Goal: Task Accomplishment & Management: Complete application form

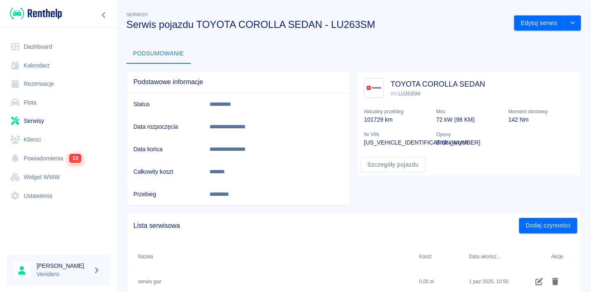
click at [34, 124] on link "Serwisy" at bounding box center [59, 120] width 104 height 19
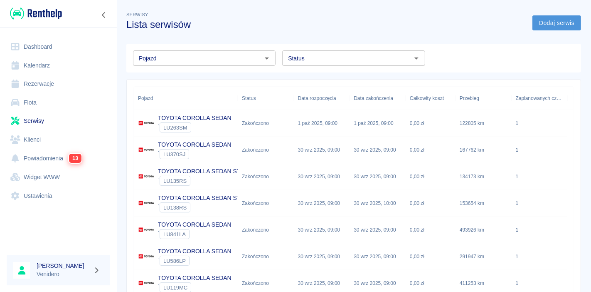
click at [554, 23] on link "Dodaj serwis" at bounding box center [557, 22] width 49 height 15
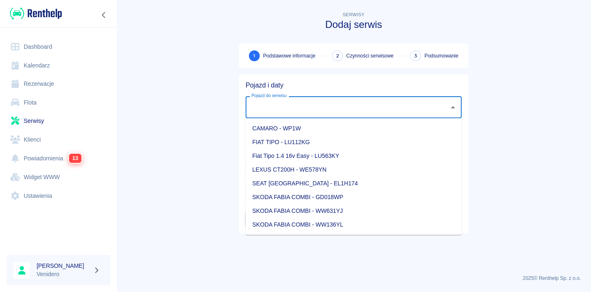
click at [326, 101] on input "Pojazd do serwisu" at bounding box center [348, 107] width 196 height 15
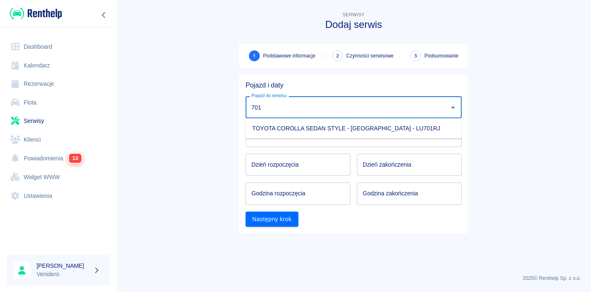
click at [302, 125] on li "TOYOTA COROLLA SEDAN STYLE - [GEOGRAPHIC_DATA] - LU701RJ" at bounding box center [354, 128] width 216 height 14
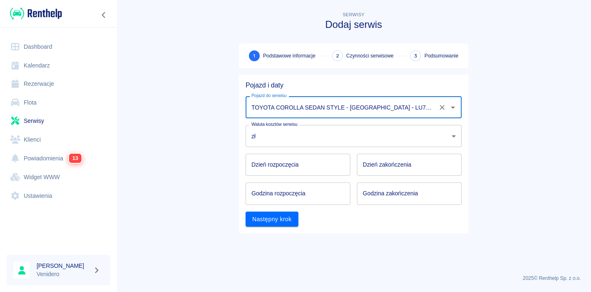
type input "TOYOTA COROLLA SEDAN STYLE - [GEOGRAPHIC_DATA] - LU701RJ"
type input "DD.MM.YYYY"
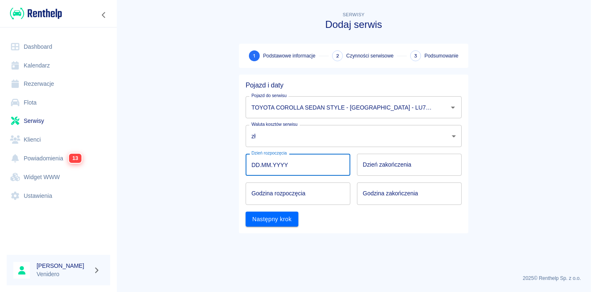
click at [292, 168] on input "DD.MM.YYYY" at bounding box center [298, 164] width 105 height 22
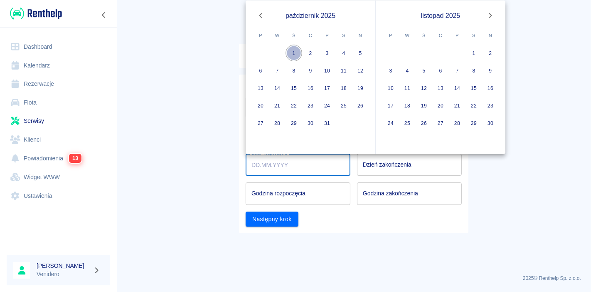
click at [293, 50] on button "1" at bounding box center [294, 53] width 17 height 17
type input "[DATE]"
type input "DD.MM.YYYY"
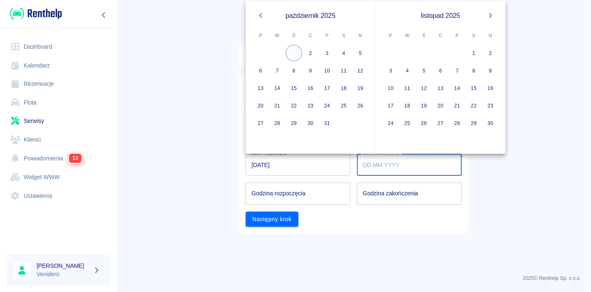
click at [297, 49] on button "1" at bounding box center [294, 53] width 17 height 17
type input "[DATE]"
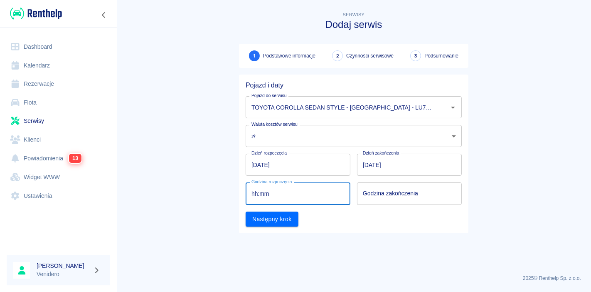
click at [313, 190] on input "hh:mm" at bounding box center [295, 193] width 99 height 22
type input "09:00"
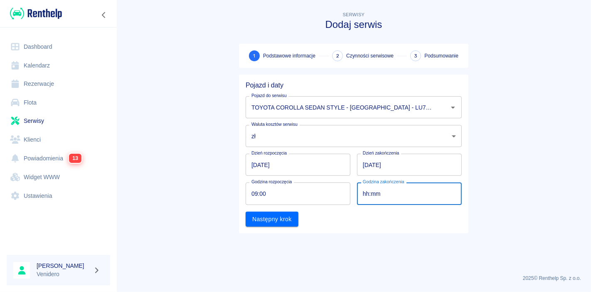
click at [402, 201] on input "hh:mm" at bounding box center [406, 193] width 99 height 22
type input "09:00"
click at [264, 227] on div "Pojazd i daty Pojazd do serwisu TOYOTA COROLLA SEDAN STYLE - [GEOGRAPHIC_DATA] …" at bounding box center [354, 153] width 230 height 158
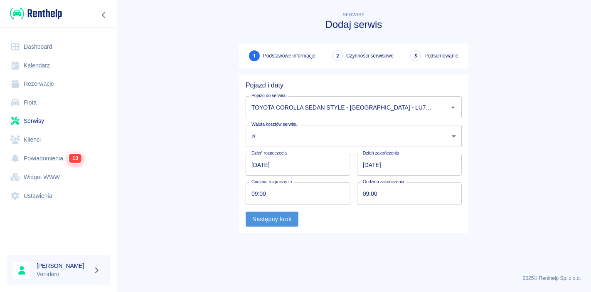
click at [265, 216] on button "Następny krok" at bounding box center [272, 218] width 53 height 15
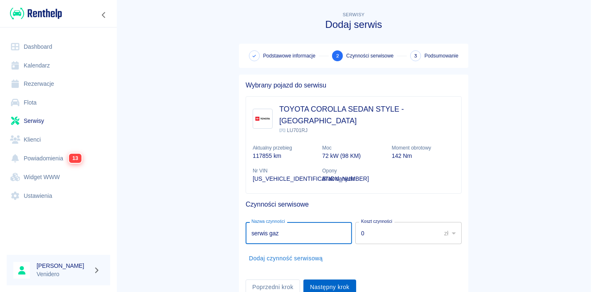
type input "serwis gaz"
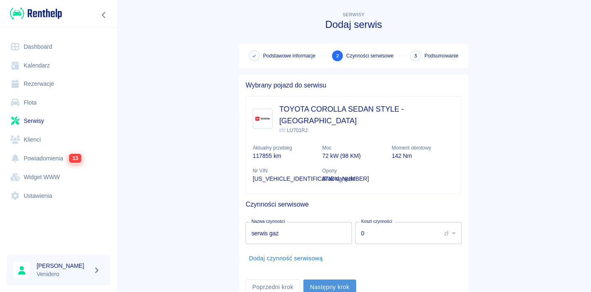
click at [315, 279] on button "Następny krok" at bounding box center [330, 286] width 53 height 15
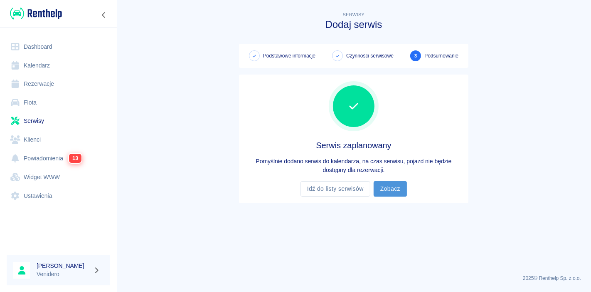
click at [376, 188] on link "Zobacz" at bounding box center [390, 188] width 33 height 15
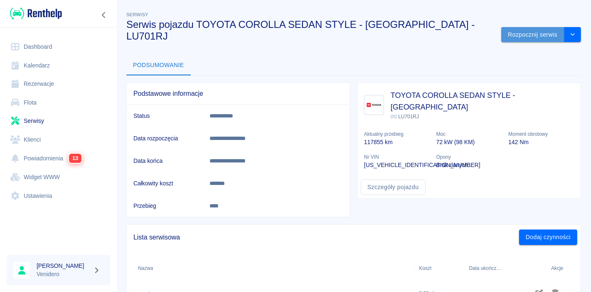
click at [523, 27] on button "Rozpocznij serwis" at bounding box center [533, 34] width 63 height 15
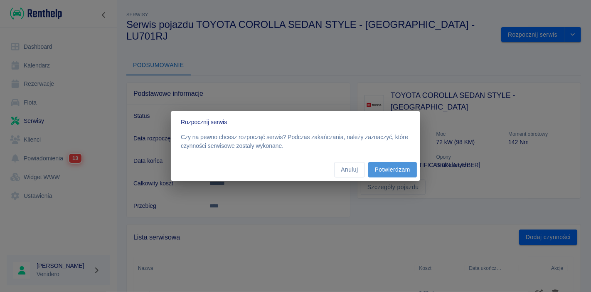
click at [396, 171] on button "Potwierdzam" at bounding box center [392, 169] width 49 height 15
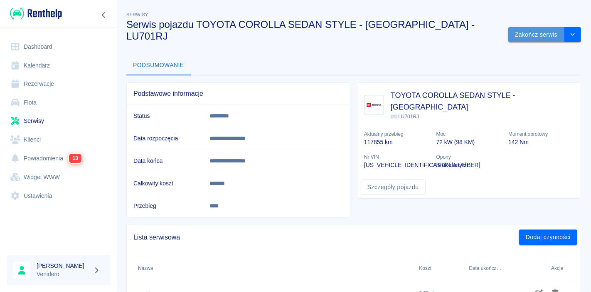
click at [538, 27] on button "Zakończ serwis" at bounding box center [537, 34] width 56 height 15
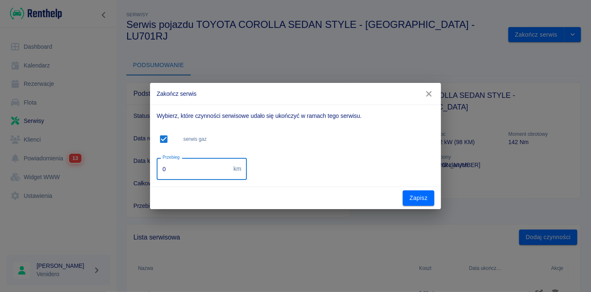
click at [182, 170] on input "0" at bounding box center [194, 169] width 74 height 22
type input "131326"
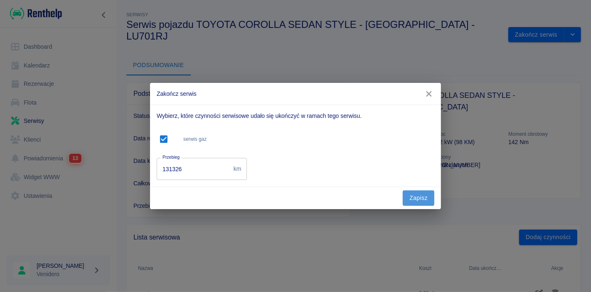
click at [408, 200] on button "Zapisz" at bounding box center [419, 197] width 32 height 15
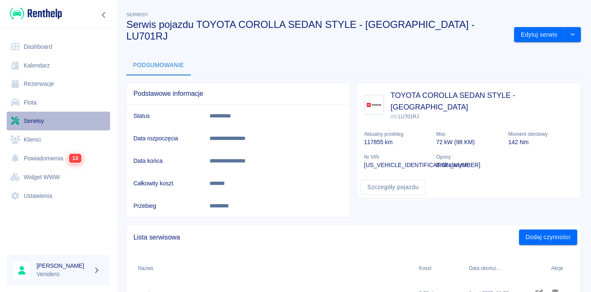
click at [32, 120] on link "Serwisy" at bounding box center [59, 120] width 104 height 19
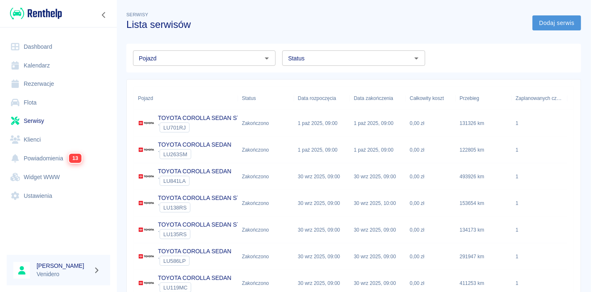
click at [541, 27] on link "Dodaj serwis" at bounding box center [557, 22] width 49 height 15
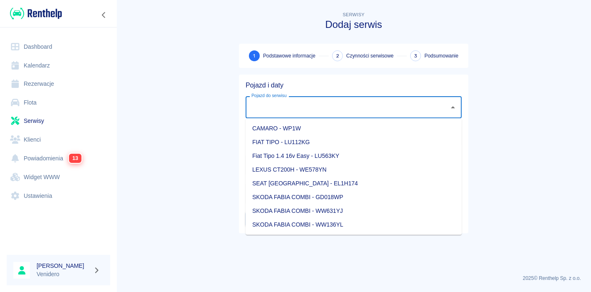
click at [320, 107] on input "Pojazd do serwisu" at bounding box center [348, 107] width 196 height 15
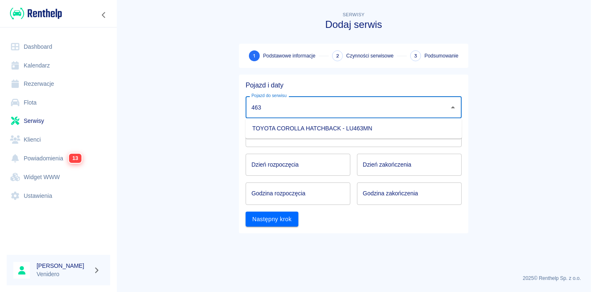
click at [306, 129] on li "TOYOTA COROLLA HATCHBACK - LU463MN" at bounding box center [354, 128] width 216 height 14
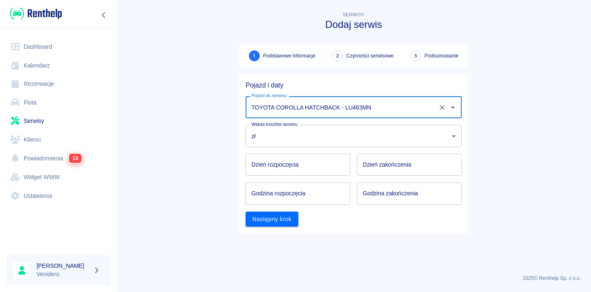
type input "TOYOTA COROLLA HATCHBACK - LU463MN"
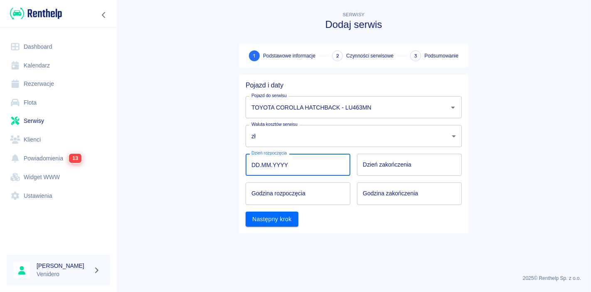
click at [289, 165] on input "DD.MM.YYYY" at bounding box center [298, 164] width 105 height 22
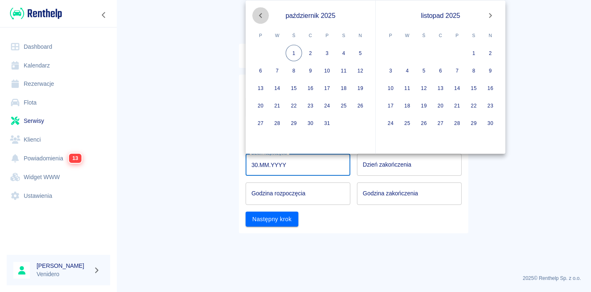
click at [261, 18] on icon "Previous month" at bounding box center [261, 15] width 10 height 10
click at [275, 123] on button "30" at bounding box center [277, 123] width 17 height 17
type input "[DATE]"
type input "DD.MM.YYYY"
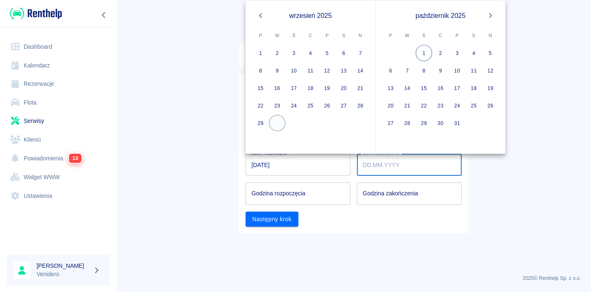
click at [275, 123] on button "30" at bounding box center [277, 123] width 17 height 17
type input "[DATE]"
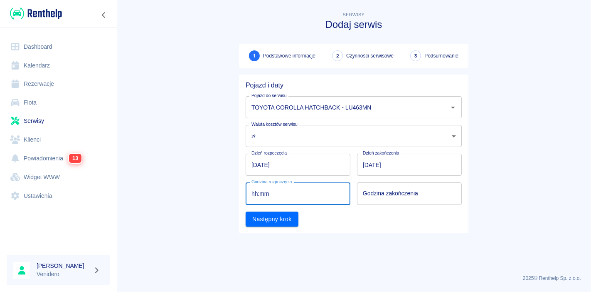
click at [279, 197] on input "hh:mm" at bounding box center [295, 193] width 99 height 22
type input "09:00"
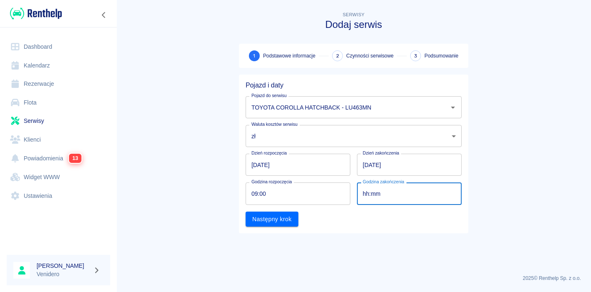
click at [387, 193] on input "hh:mm" at bounding box center [406, 193] width 99 height 22
type input "09:00"
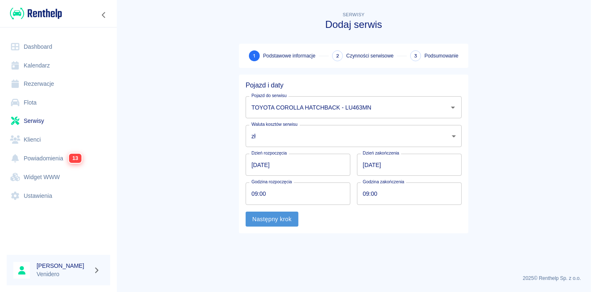
click at [274, 216] on button "Następny krok" at bounding box center [272, 218] width 53 height 15
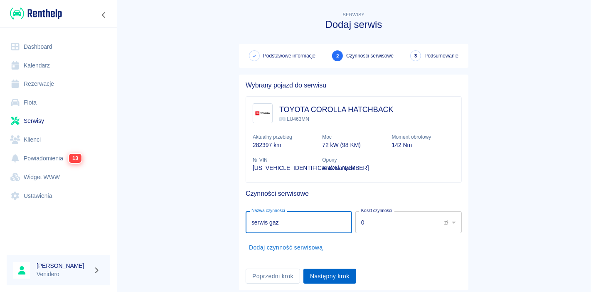
type input "serwis gaz"
click at [318, 273] on button "Następny krok" at bounding box center [330, 275] width 53 height 15
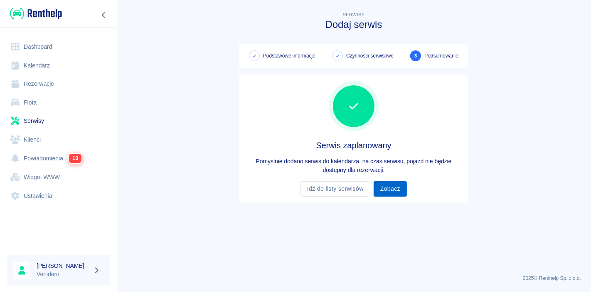
click at [389, 188] on link "Zobacz" at bounding box center [390, 188] width 33 height 15
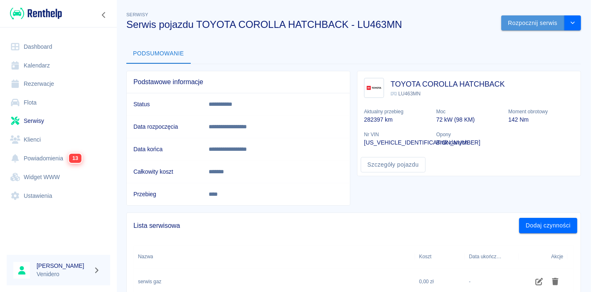
click at [522, 24] on button "Rozpocznij serwis" at bounding box center [533, 22] width 63 height 15
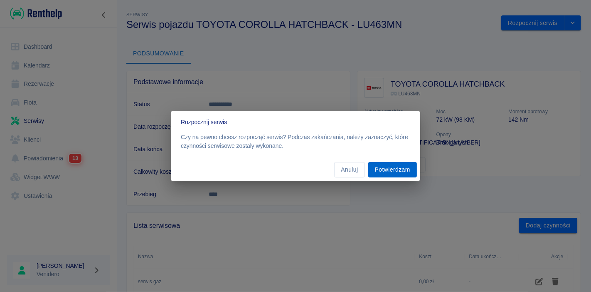
click at [403, 171] on button "Potwierdzam" at bounding box center [392, 169] width 49 height 15
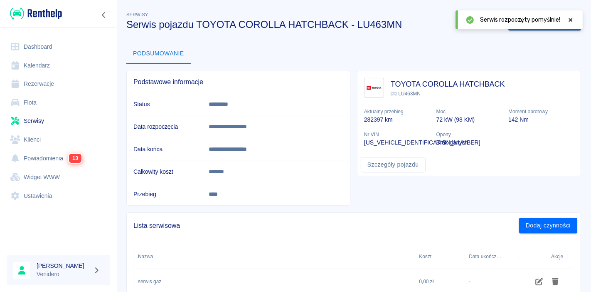
click at [571, 20] on icon at bounding box center [571, 20] width 4 height 4
click at [523, 23] on button "Zakończ serwis" at bounding box center [537, 22] width 56 height 15
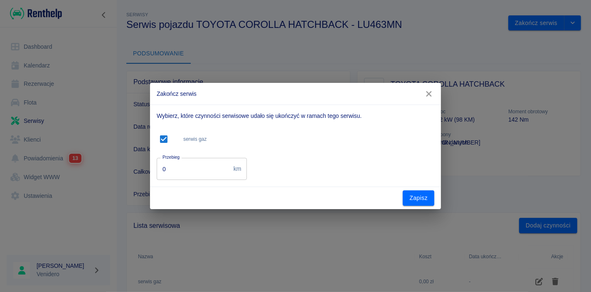
click at [177, 169] on input "0" at bounding box center [194, 169] width 74 height 22
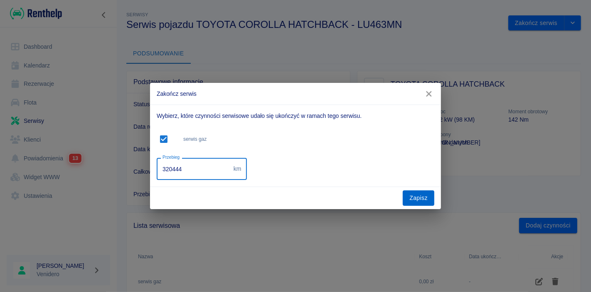
type input "320444"
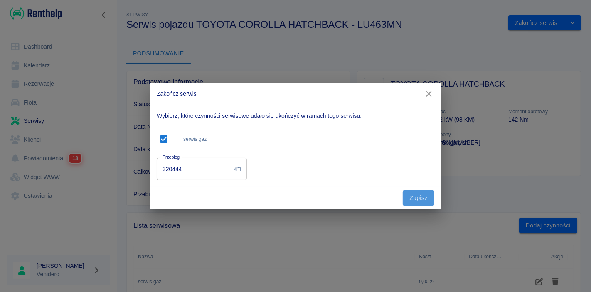
click at [423, 204] on button "Zapisz" at bounding box center [419, 197] width 32 height 15
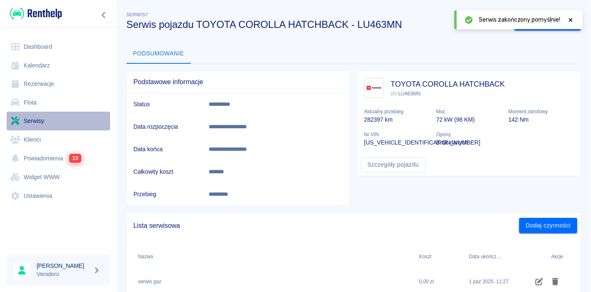
click at [36, 119] on link "Serwisy" at bounding box center [59, 120] width 104 height 19
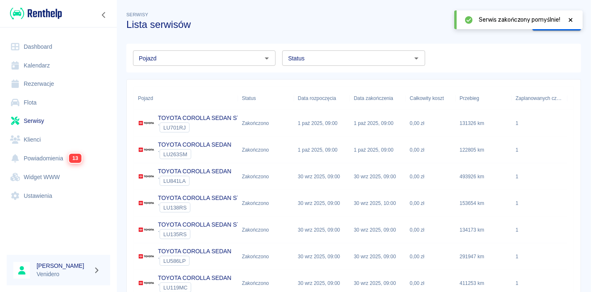
click at [573, 19] on icon at bounding box center [570, 20] width 7 height 6
click at [549, 23] on link "Dodaj serwis" at bounding box center [557, 22] width 49 height 15
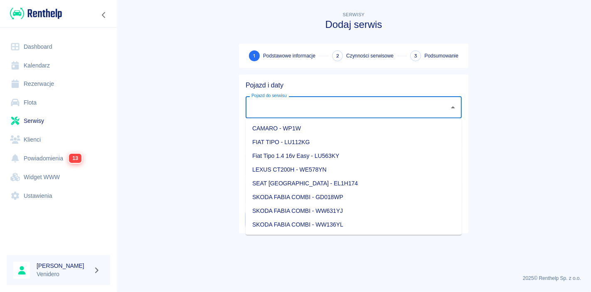
click at [313, 107] on input "Pojazd do serwisu" at bounding box center [348, 107] width 196 height 15
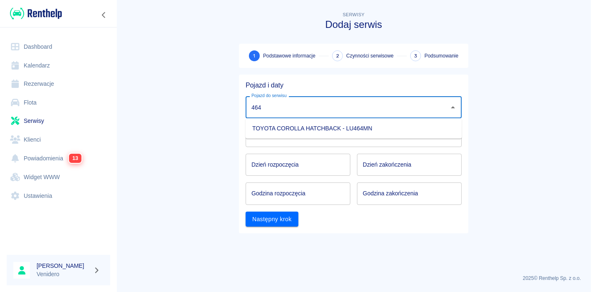
click at [326, 131] on li "TOYOTA COROLLA HATCHBACK - LU464MN" at bounding box center [354, 128] width 216 height 14
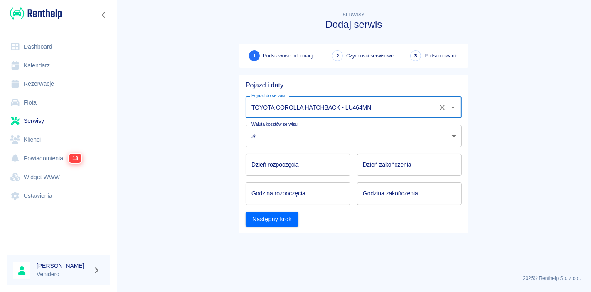
type input "TOYOTA COROLLA HATCHBACK - LU464MN"
type input "DD.MM.YYYY"
click at [314, 169] on input "DD.MM.YYYY" at bounding box center [298, 164] width 105 height 22
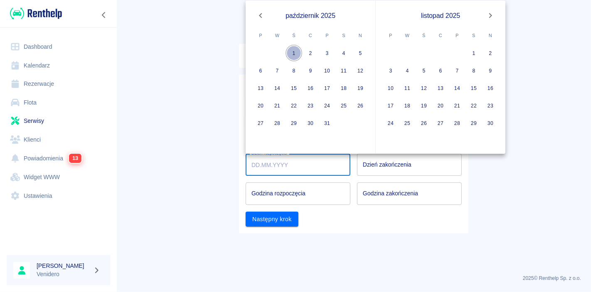
click at [295, 51] on button "1" at bounding box center [294, 53] width 17 height 17
type input "[DATE]"
type input "DD.MM.YYYY"
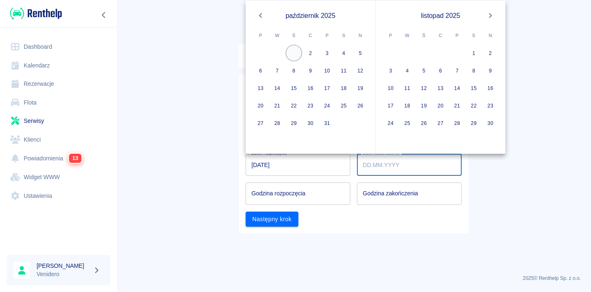
click at [295, 51] on button "1" at bounding box center [294, 53] width 17 height 17
type input "[DATE]"
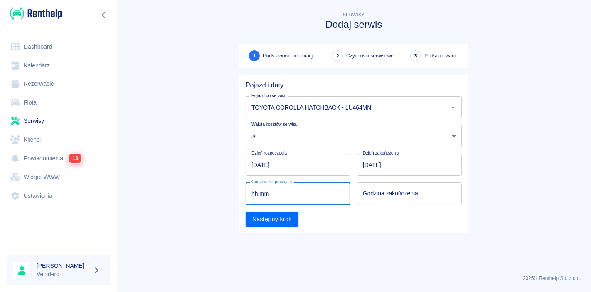
click at [304, 192] on input "hh:mm" at bounding box center [295, 193] width 99 height 22
type input "09:00"
click at [398, 199] on input "hh:mm" at bounding box center [406, 193] width 99 height 22
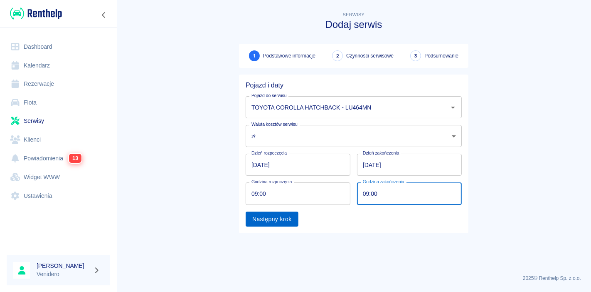
type input "09:00"
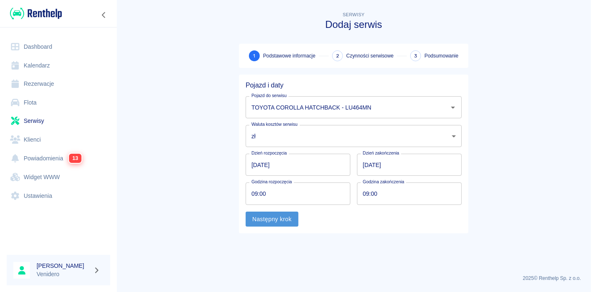
click at [263, 219] on button "Następny krok" at bounding box center [272, 218] width 53 height 15
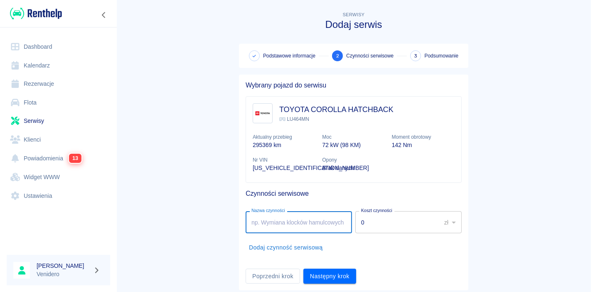
click at [263, 219] on input "Nazwa czynności" at bounding box center [299, 222] width 106 height 22
type input "serwis gaz"
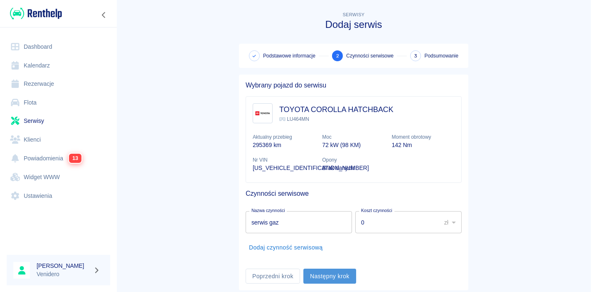
click at [335, 274] on button "Następny krok" at bounding box center [330, 275] width 53 height 15
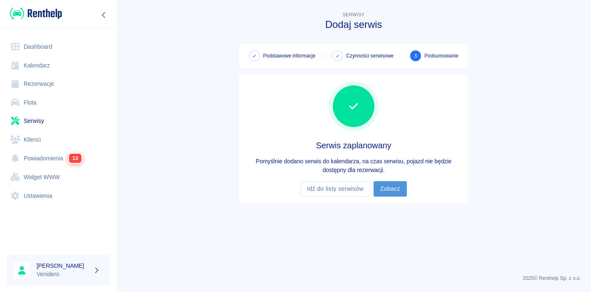
click at [386, 189] on link "Zobacz" at bounding box center [390, 188] width 33 height 15
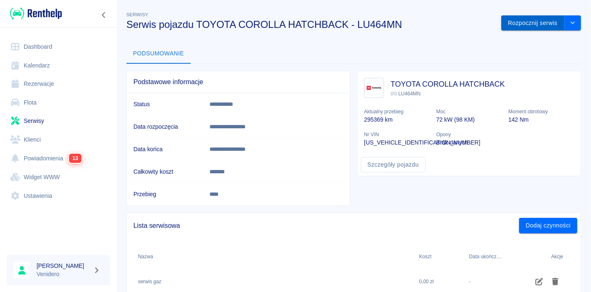
click at [520, 25] on button "Rozpocznij serwis" at bounding box center [533, 22] width 63 height 15
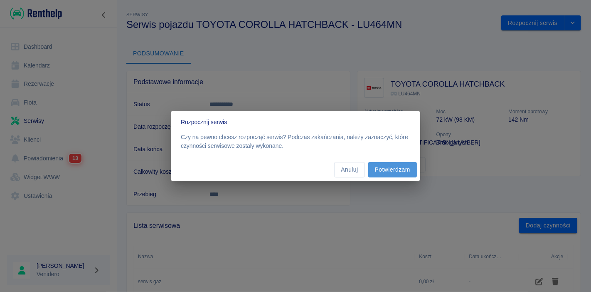
click at [389, 171] on button "Potwierdzam" at bounding box center [392, 169] width 49 height 15
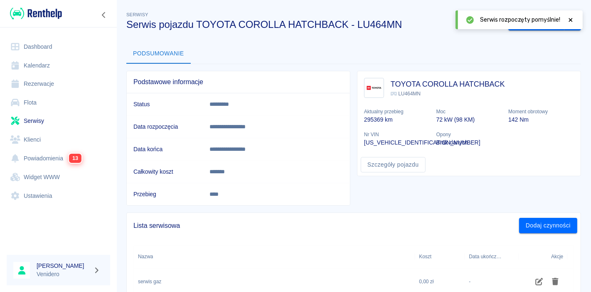
click at [572, 19] on icon at bounding box center [571, 20] width 4 height 4
click at [537, 23] on button "Zakończ serwis" at bounding box center [537, 22] width 56 height 15
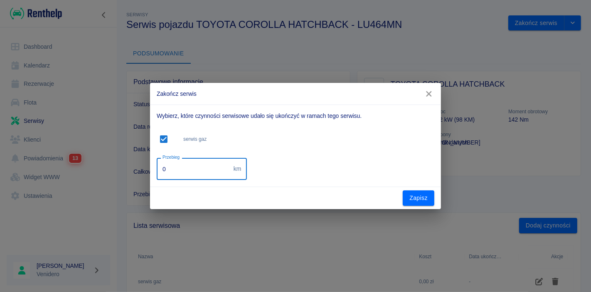
click at [207, 173] on input "0" at bounding box center [194, 169] width 74 height 22
type input "311156"
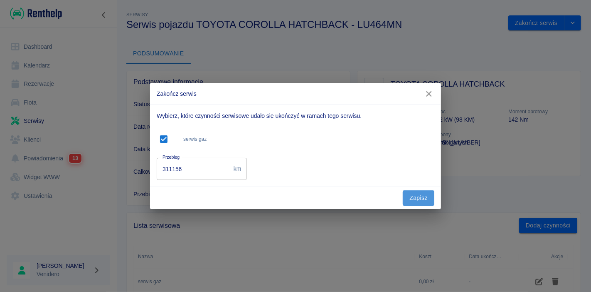
click at [417, 195] on button "Zapisz" at bounding box center [419, 197] width 32 height 15
